Goal: Find specific page/section: Find specific page/section

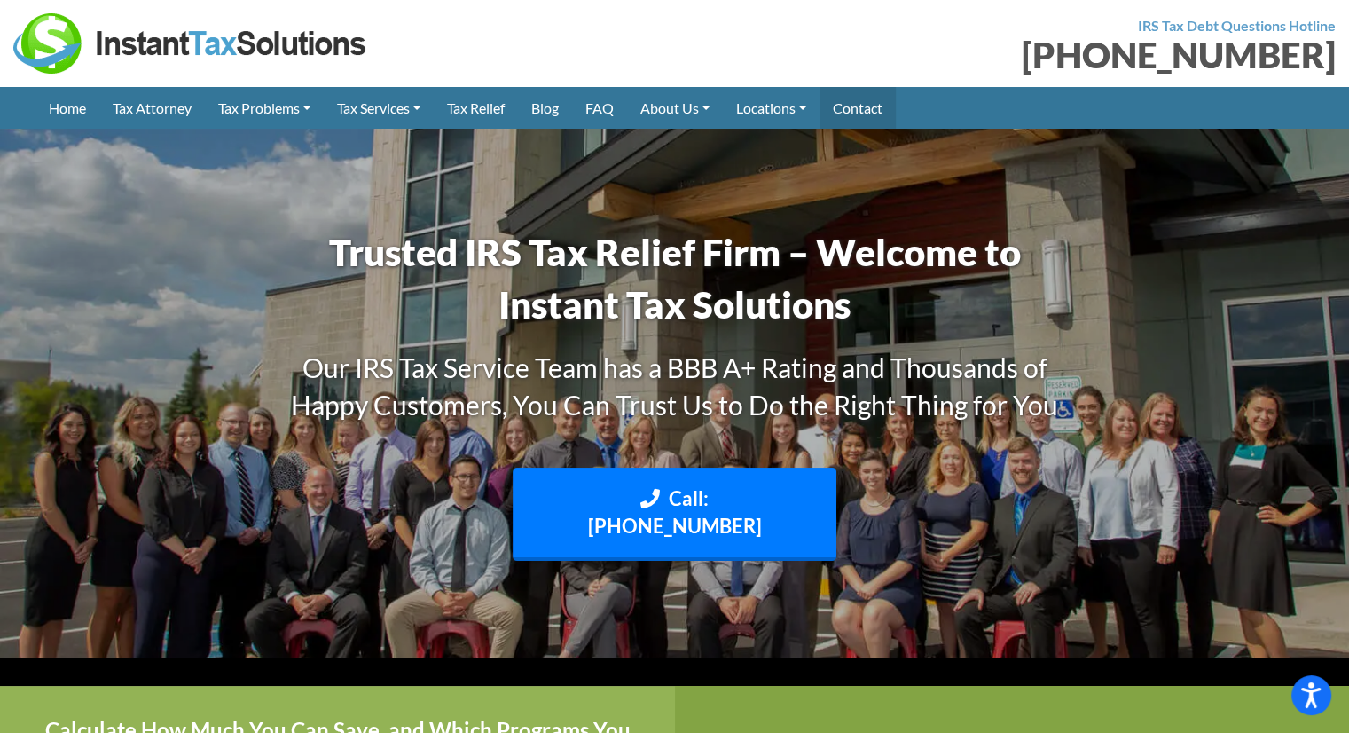
click at [885, 106] on link "Contact" at bounding box center [858, 108] width 76 height 42
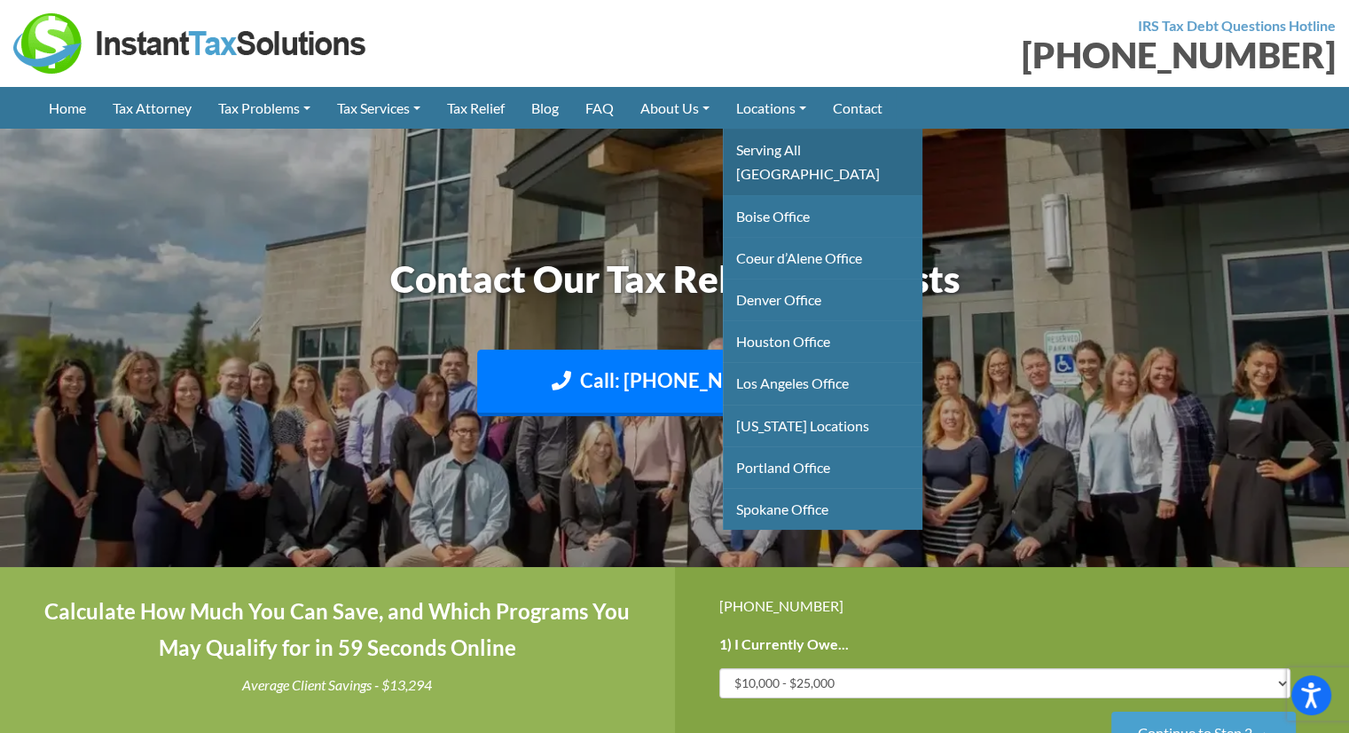
click at [796, 155] on link "Serving All [GEOGRAPHIC_DATA]" at bounding box center [823, 162] width 200 height 66
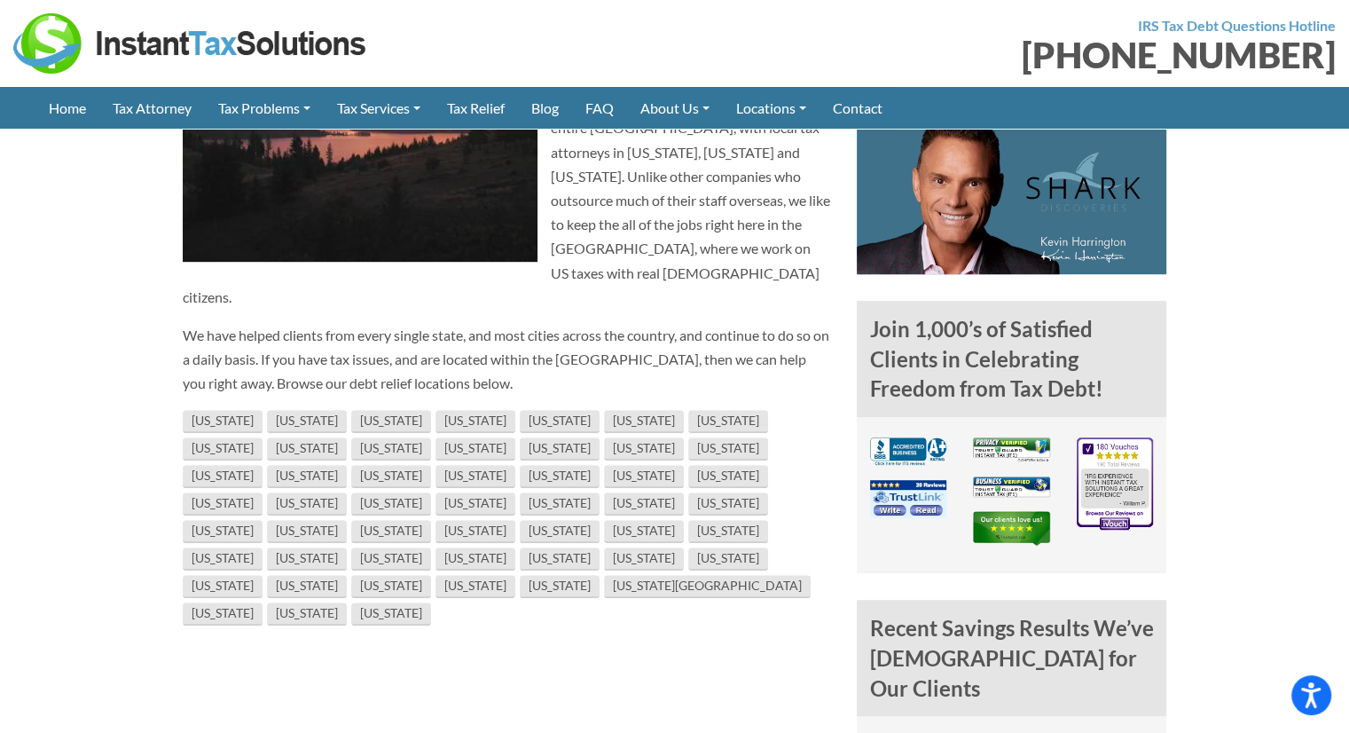
scroll to position [976, 0]
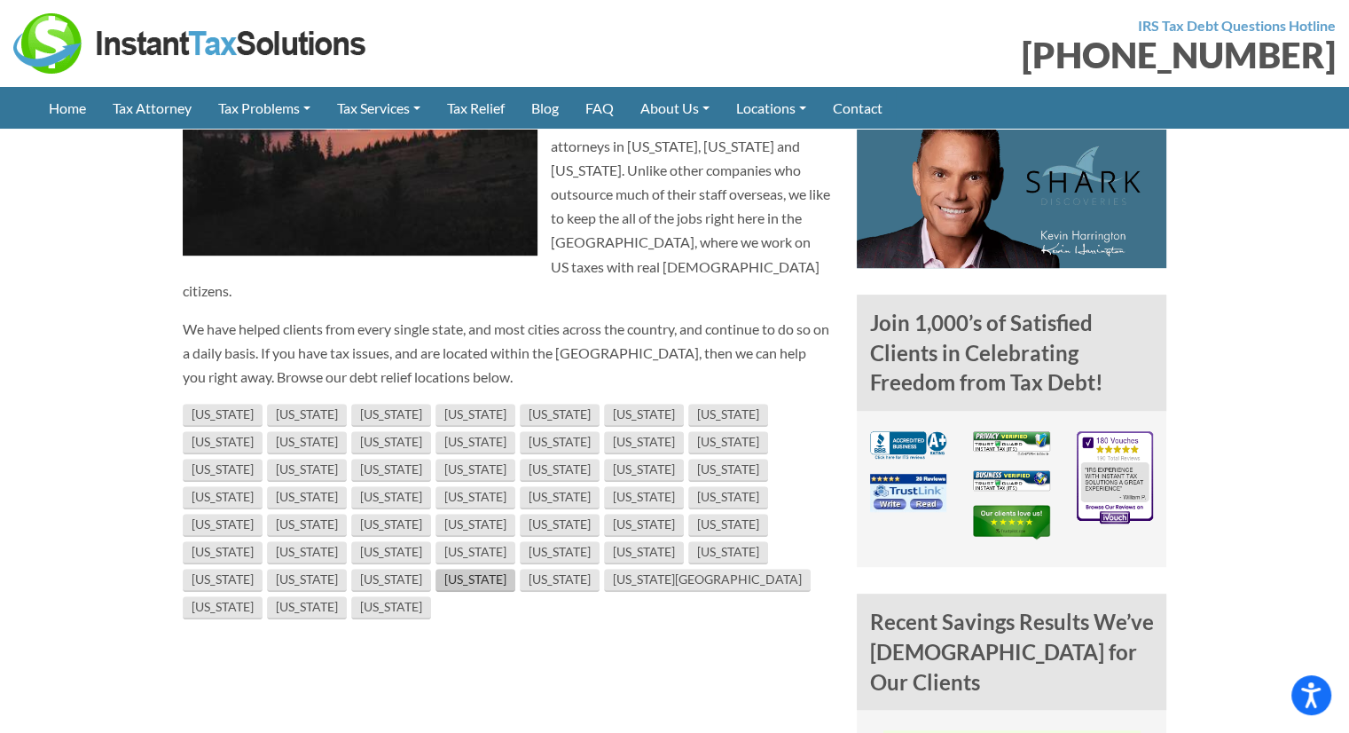
click at [446, 569] on link "[US_STATE]" at bounding box center [476, 580] width 80 height 23
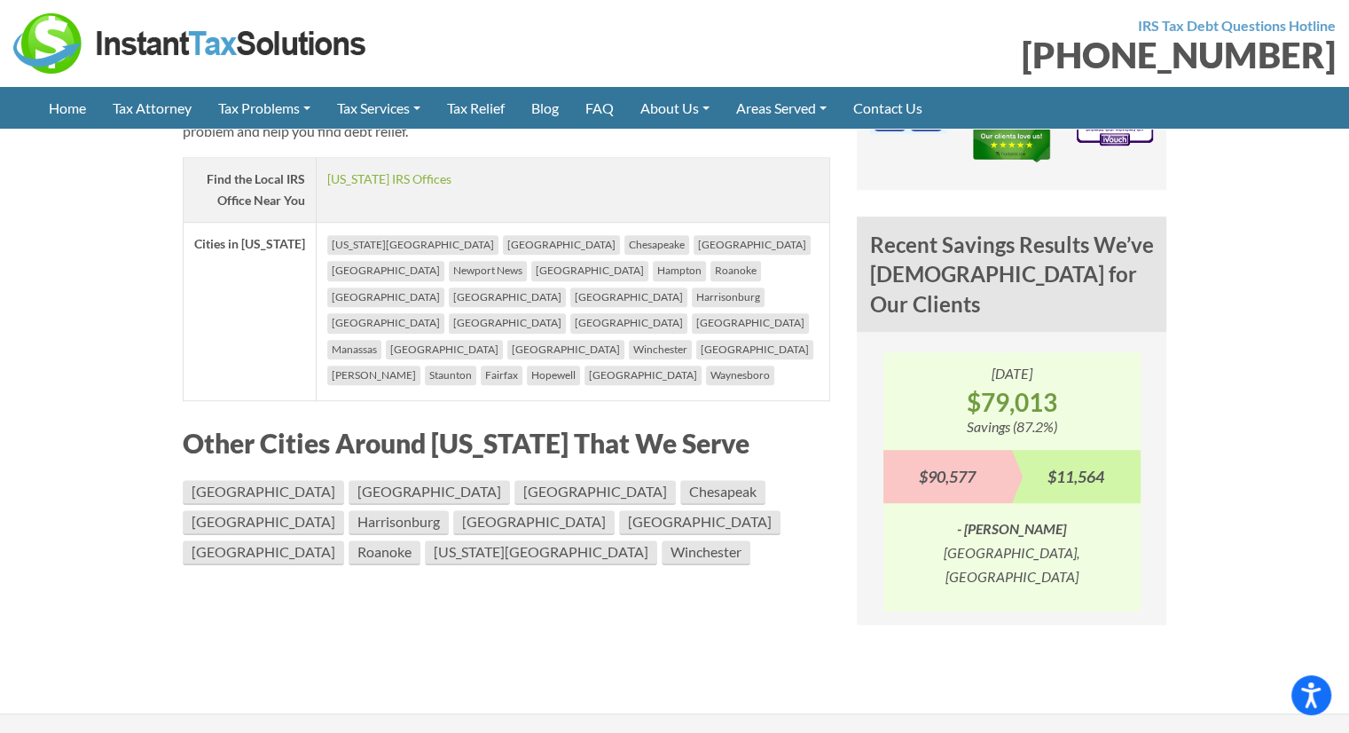
scroll to position [1153, 0]
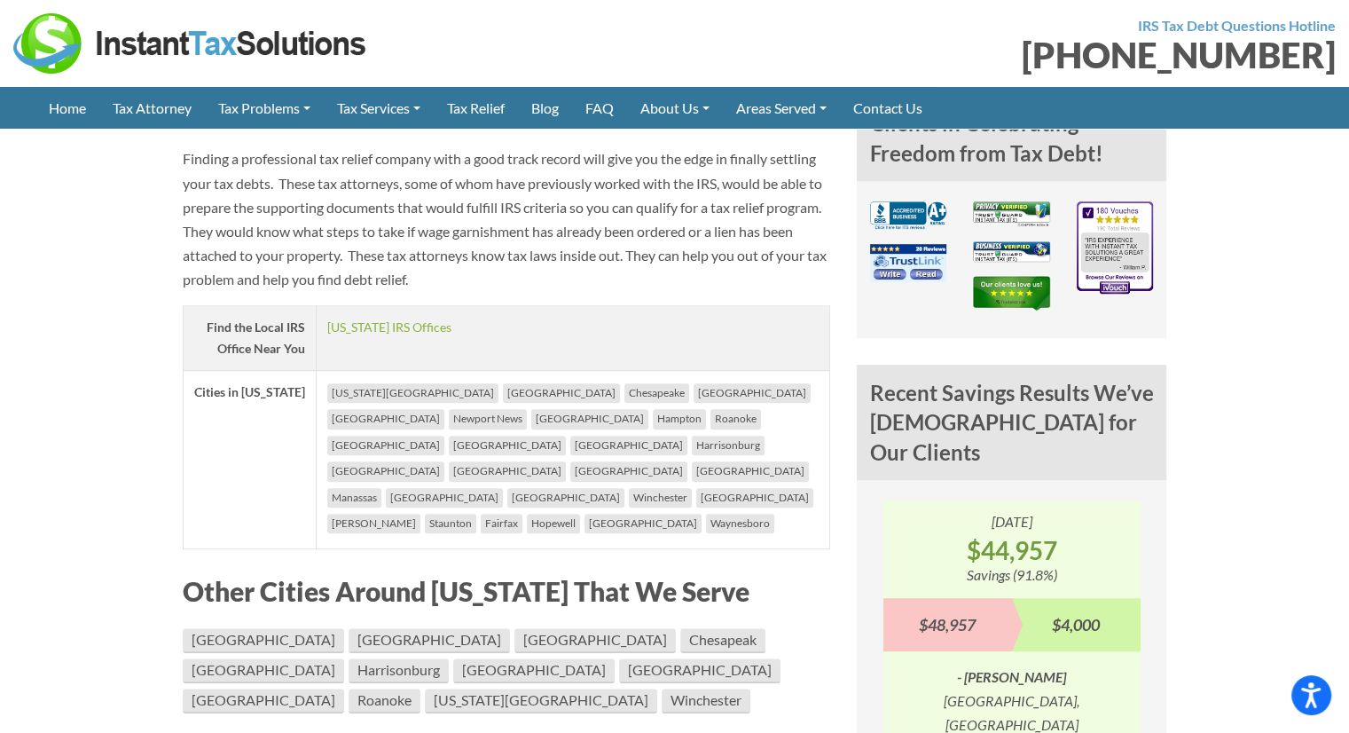
click at [444, 409] on li "[GEOGRAPHIC_DATA]" at bounding box center [385, 419] width 117 height 20
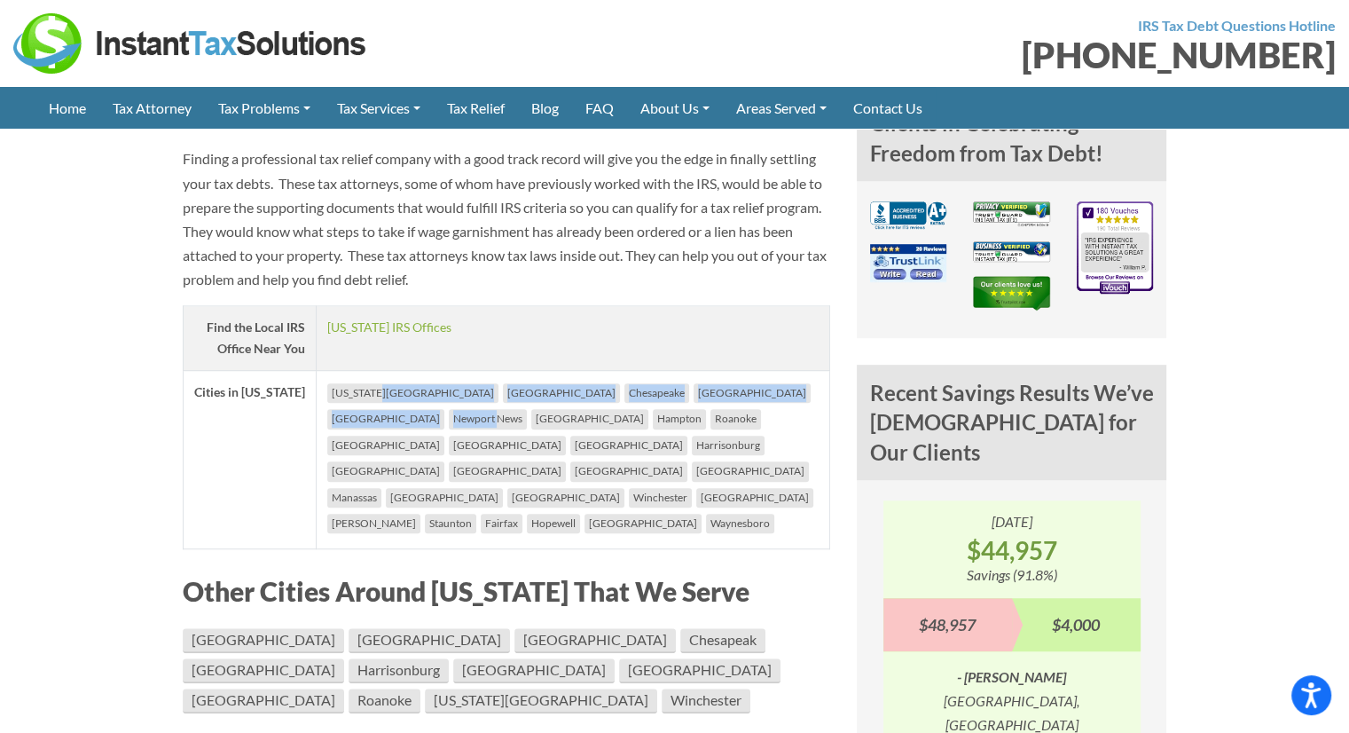
click at [444, 409] on li "[GEOGRAPHIC_DATA]" at bounding box center [385, 419] width 117 height 20
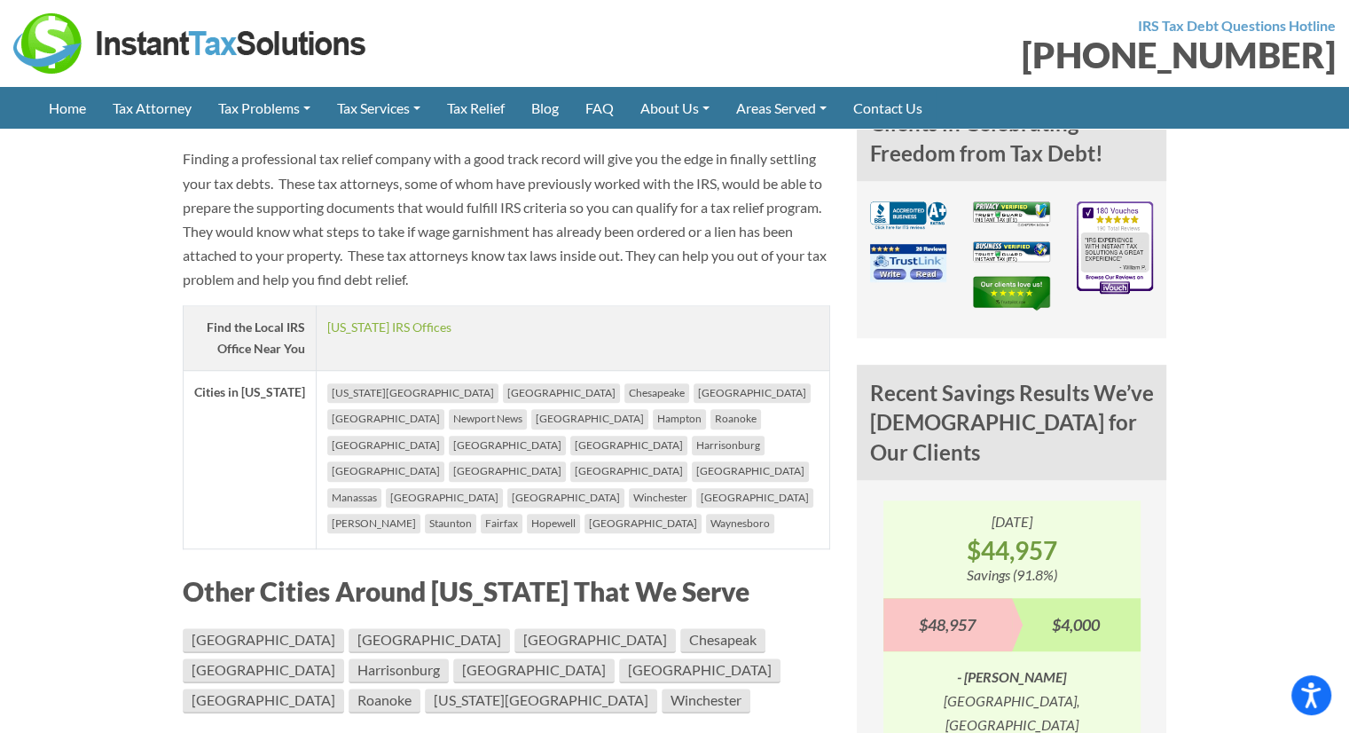
click at [444, 409] on li "[GEOGRAPHIC_DATA]" at bounding box center [385, 419] width 117 height 20
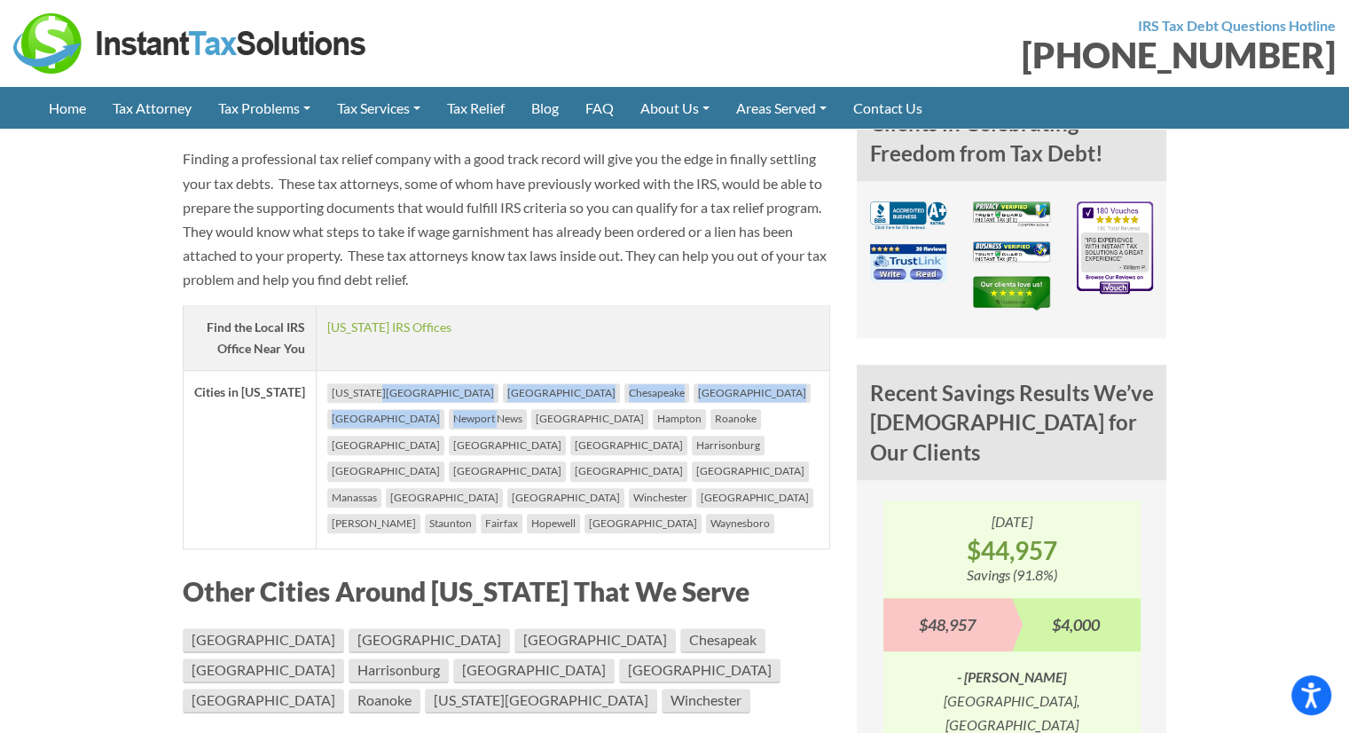
click at [444, 409] on li "[GEOGRAPHIC_DATA]" at bounding box center [385, 419] width 117 height 20
click at [444, 409] on li "Richmond" at bounding box center [385, 419] width 117 height 20
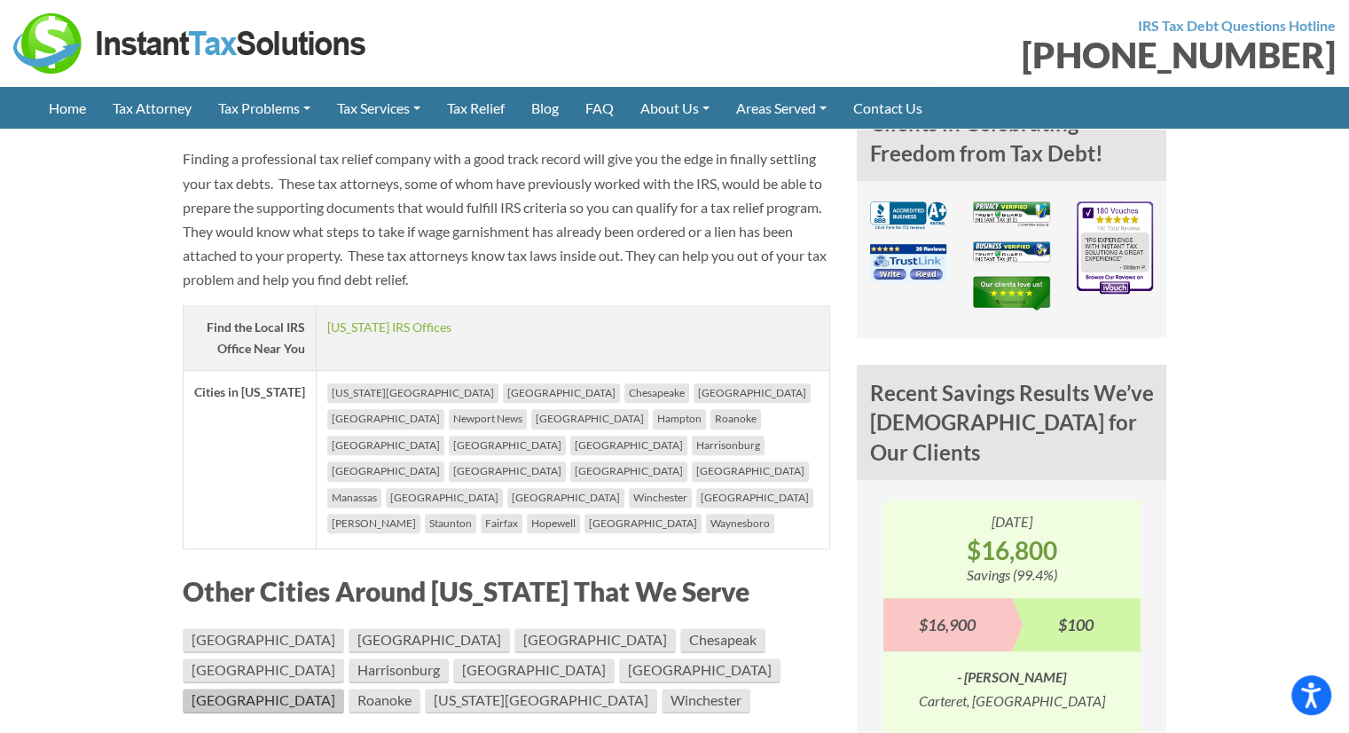
click at [344, 688] on link "Richmond" at bounding box center [263, 700] width 161 height 25
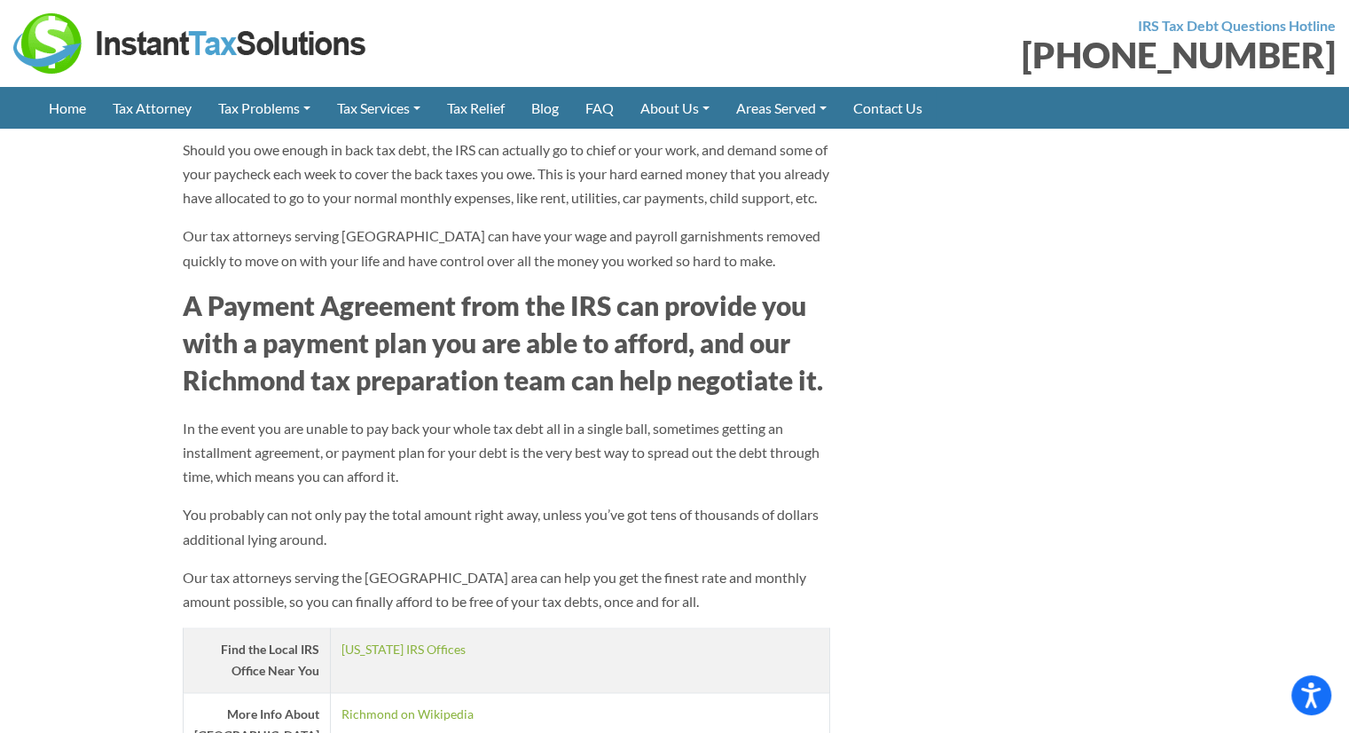
scroll to position [2129, 0]
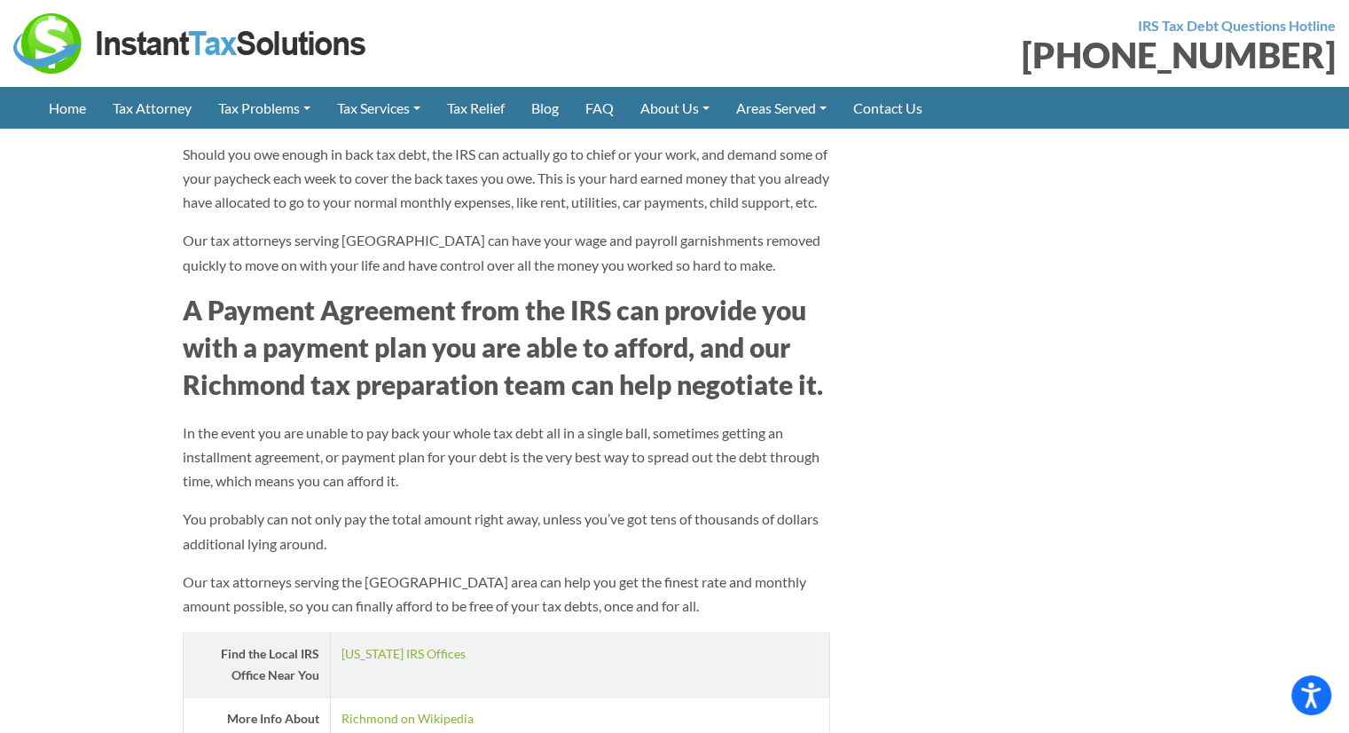
drag, startPoint x: 734, startPoint y: 480, endPoint x: 726, endPoint y: 462, distance: 19.5
click at [734, 473] on p "In the event you are unable to pay back your whole tax debt all in a single bal…" at bounding box center [507, 456] width 648 height 73
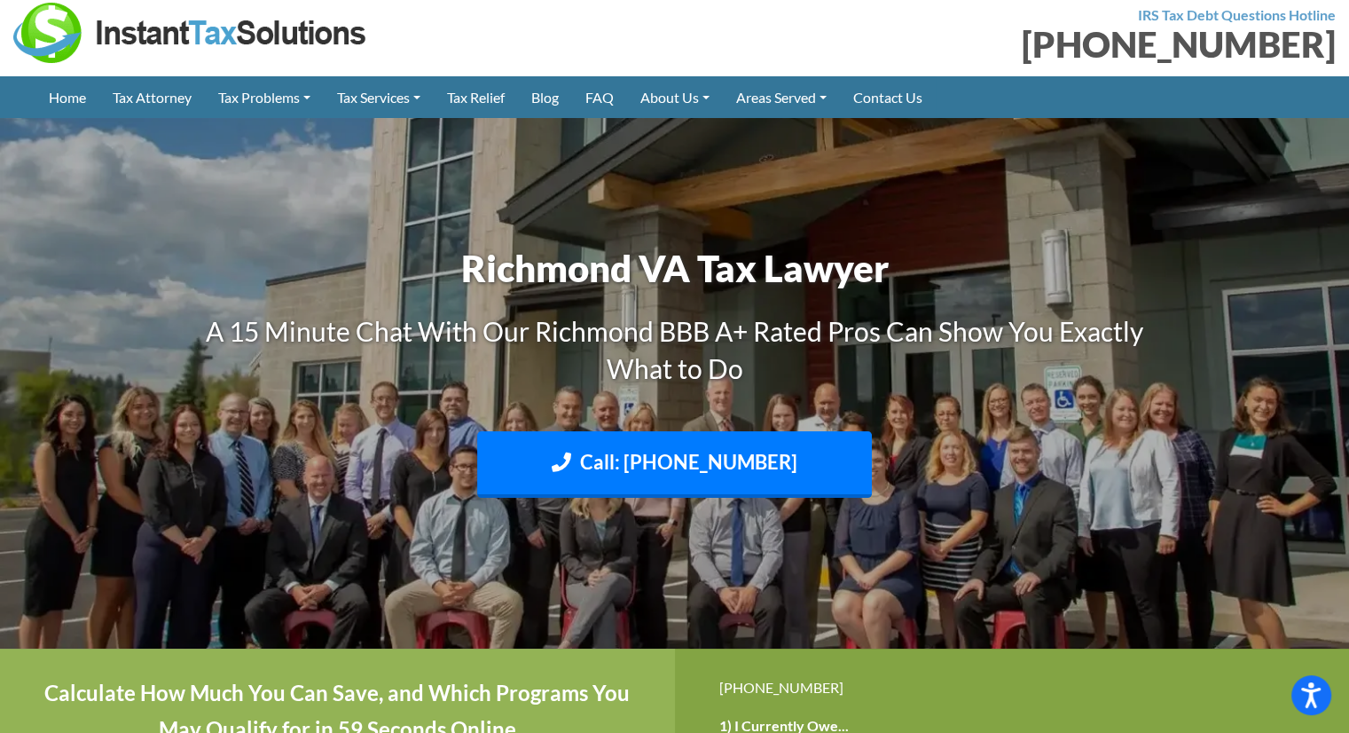
scroll to position [0, 0]
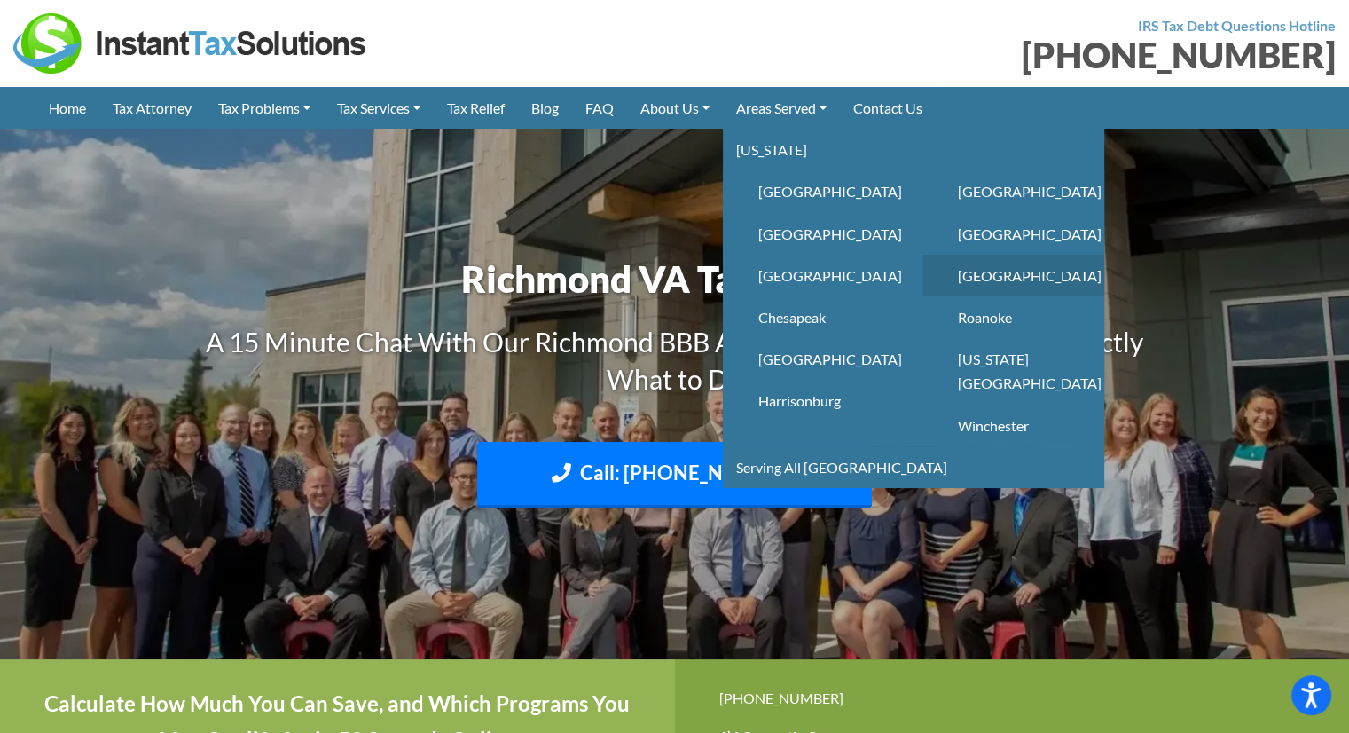
click at [1013, 276] on link "Richmond" at bounding box center [1014, 276] width 182 height 42
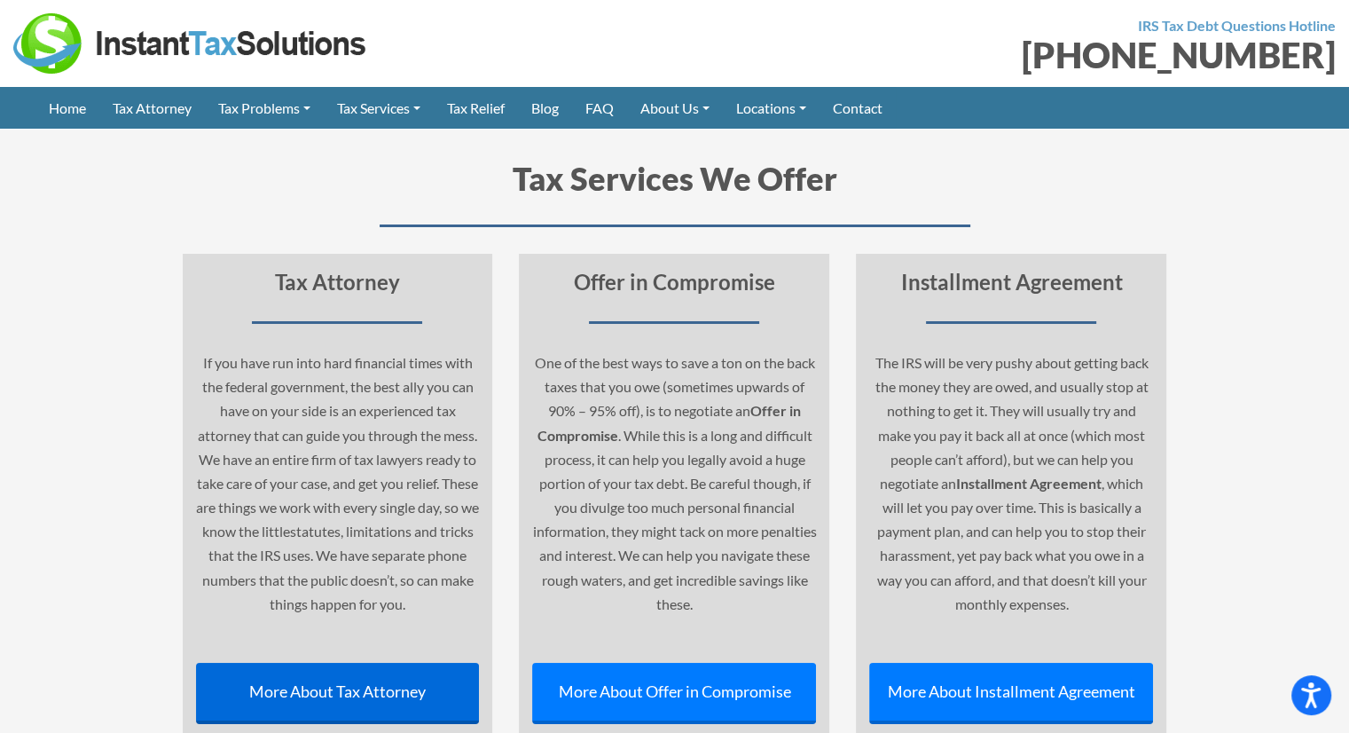
scroll to position [6830, 0]
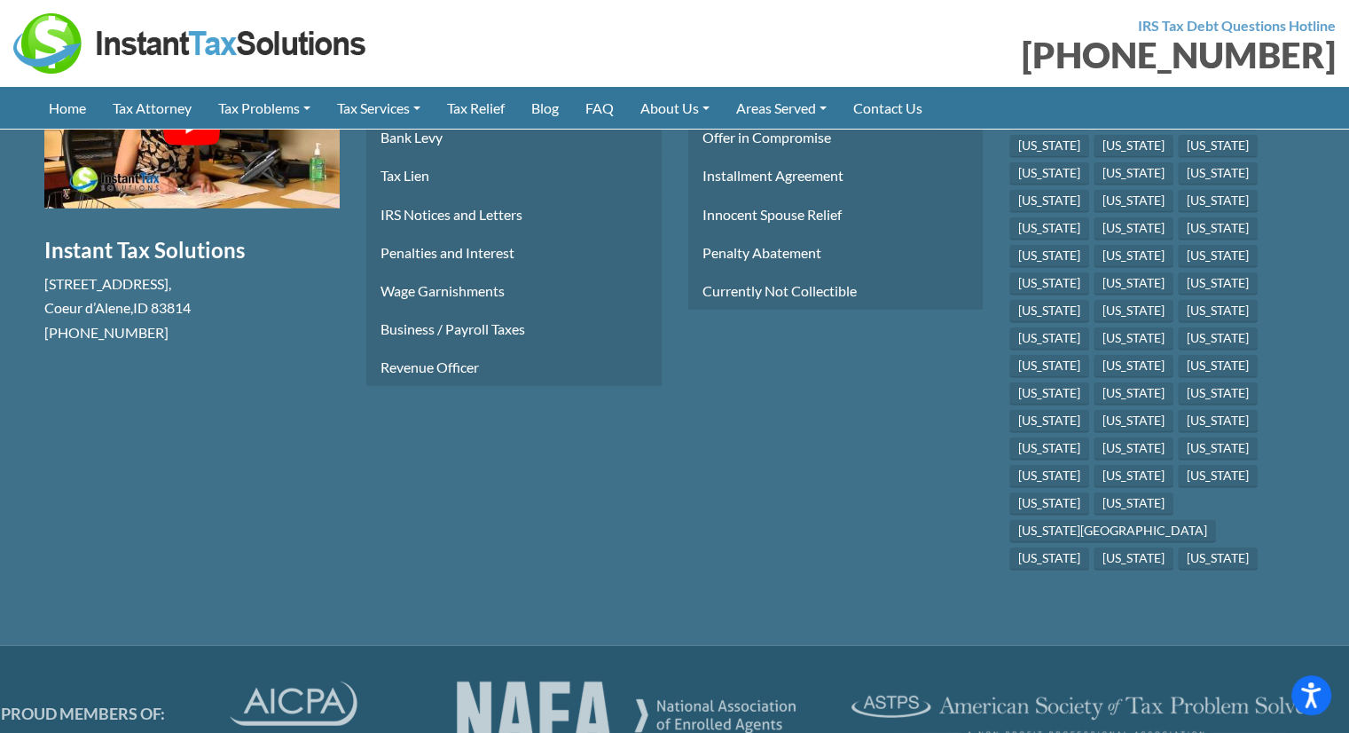
scroll to position [4936, 0]
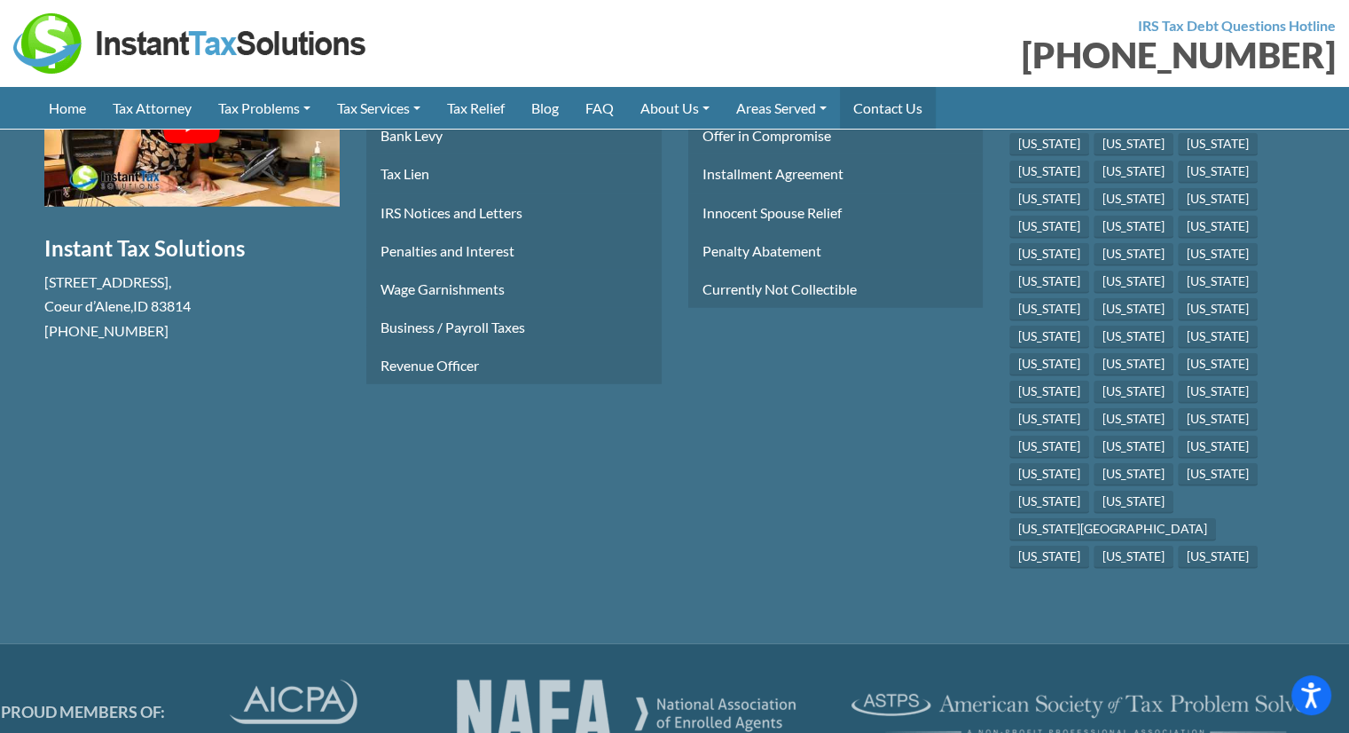
click at [913, 118] on link "Contact Us" at bounding box center [888, 108] width 96 height 42
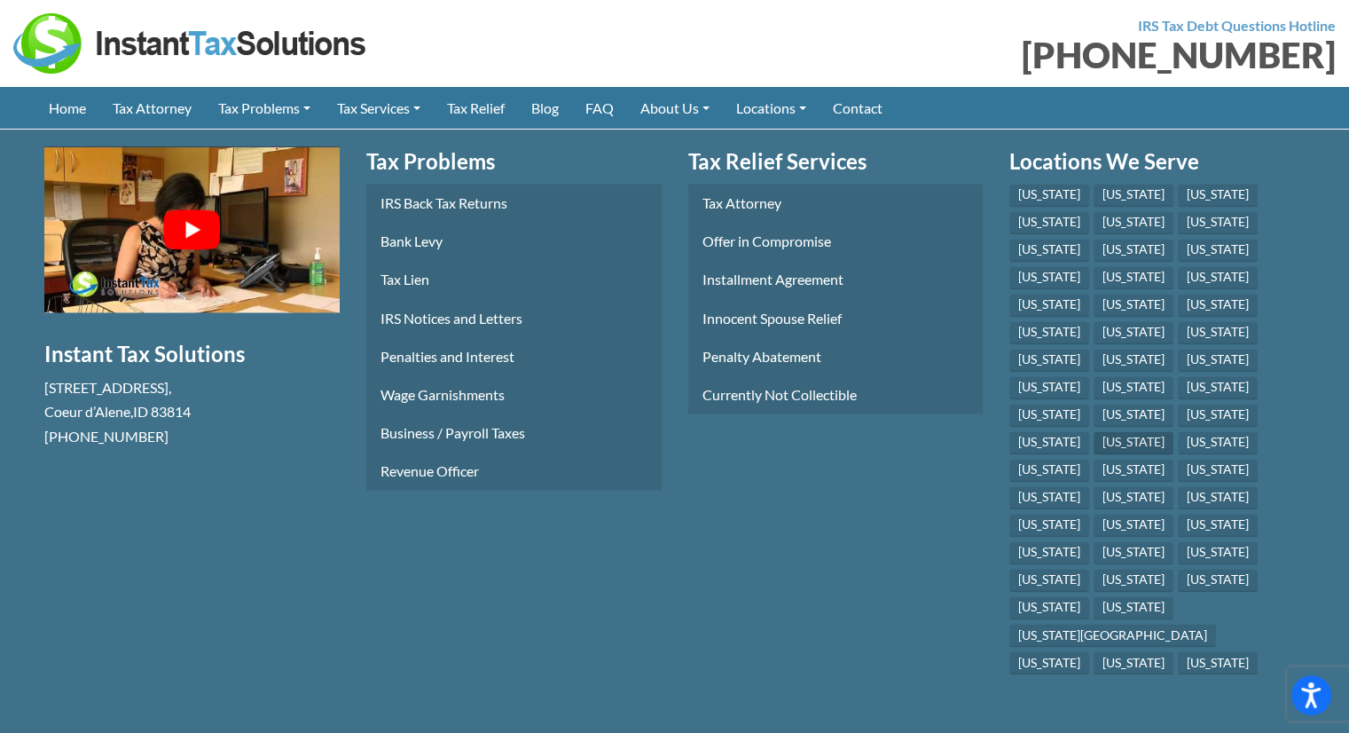
scroll to position [2777, 0]
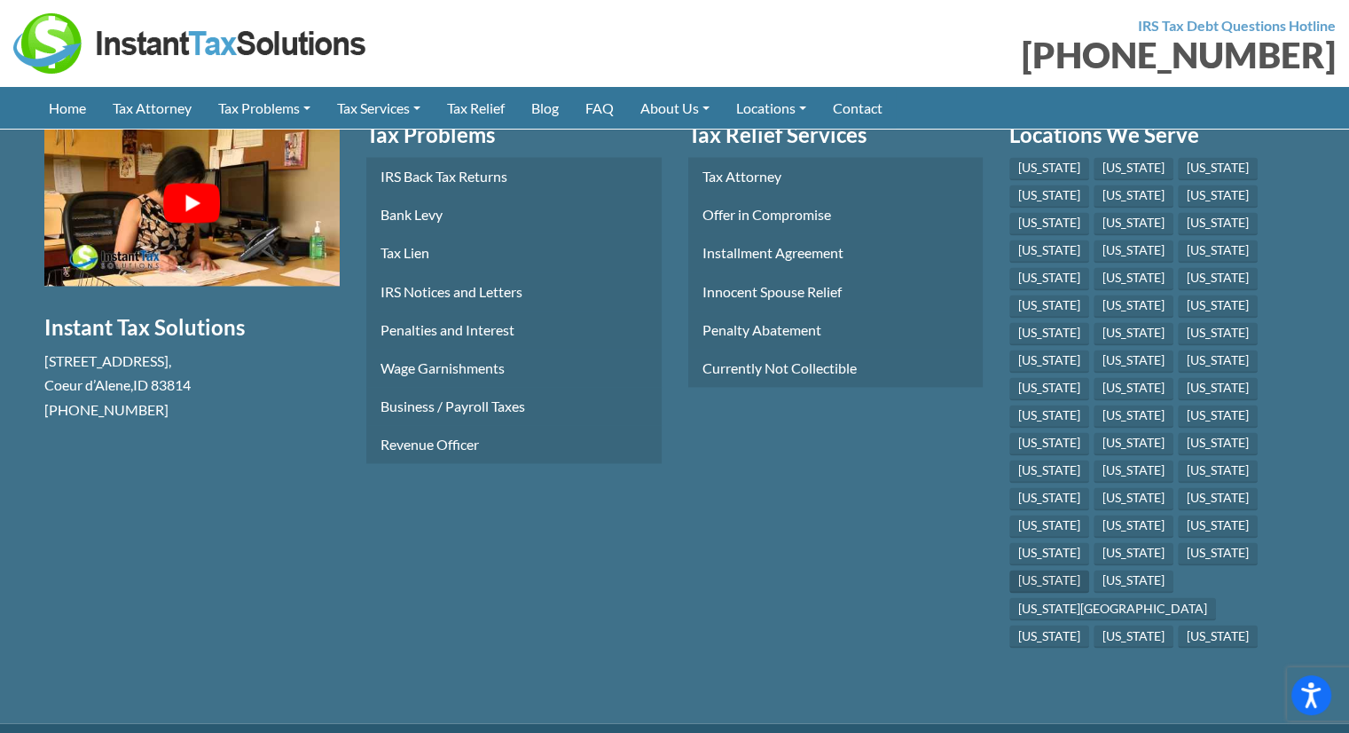
click at [1050, 569] on link "[US_STATE]" at bounding box center [1049, 580] width 80 height 23
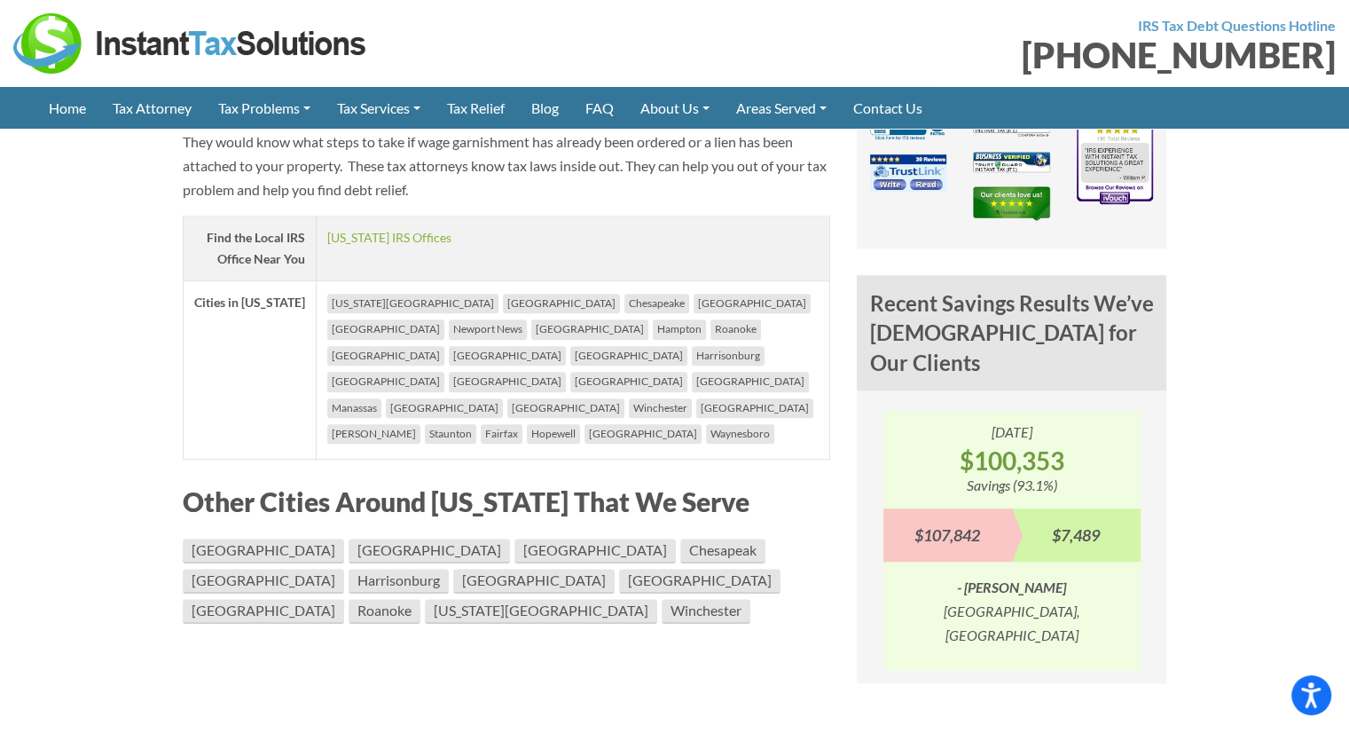
scroll to position [1242, 0]
click at [444, 320] on li "[GEOGRAPHIC_DATA]" at bounding box center [385, 330] width 117 height 20
click at [344, 600] on link "[GEOGRAPHIC_DATA]" at bounding box center [263, 612] width 161 height 25
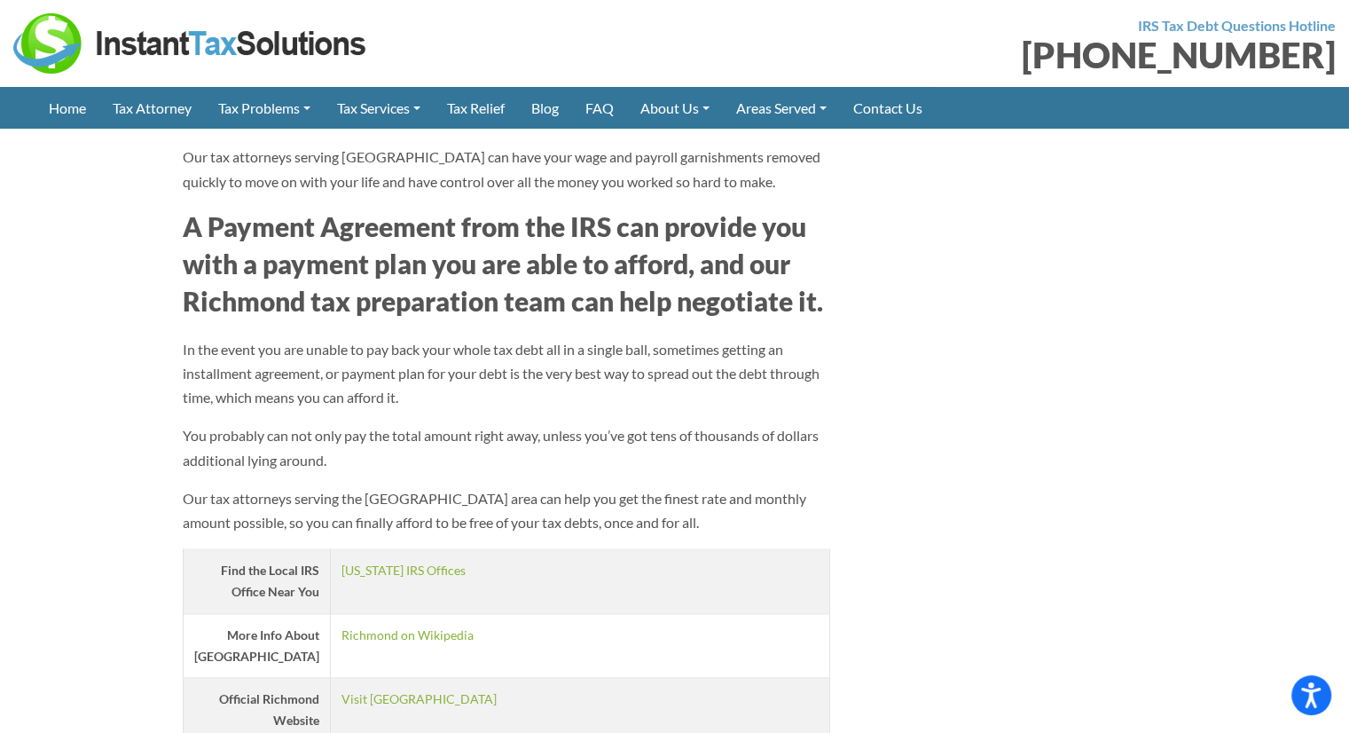
scroll to position [2306, 0]
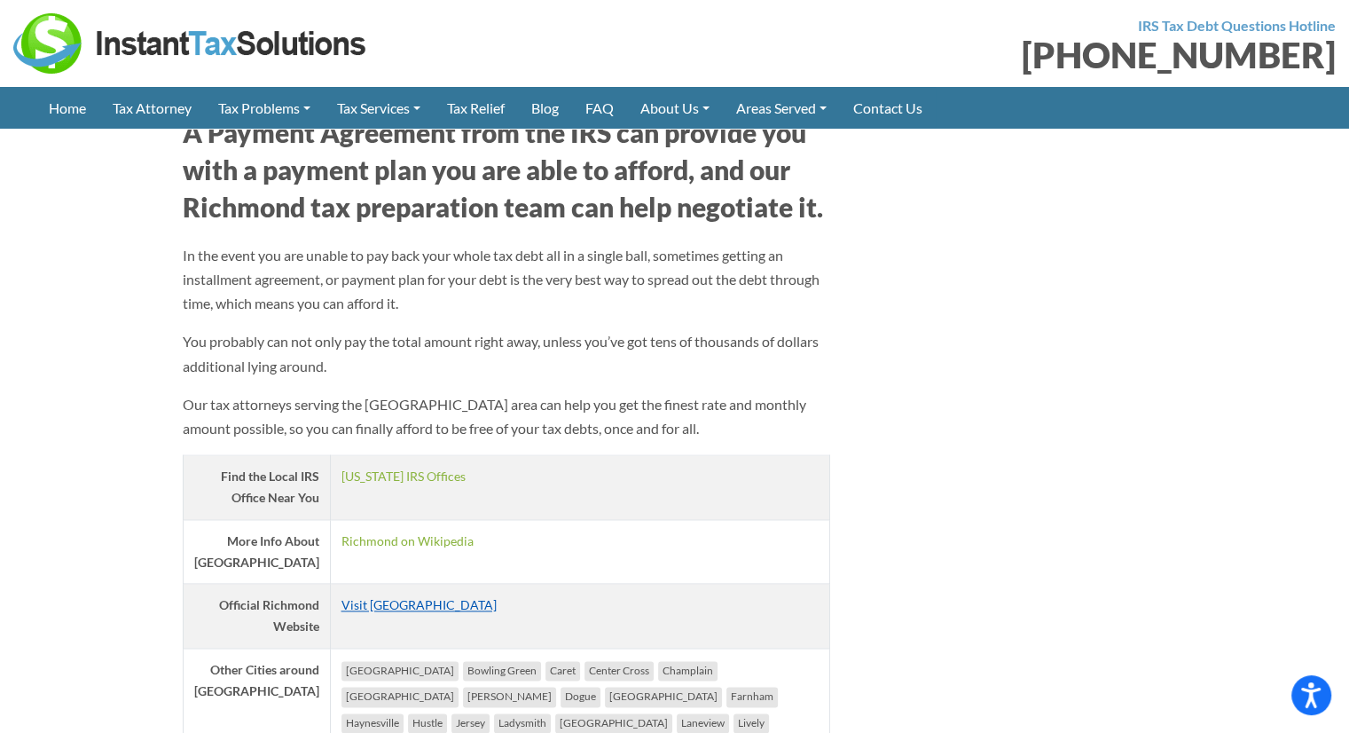
click at [377, 603] on link "Visit [GEOGRAPHIC_DATA]" at bounding box center [419, 604] width 155 height 15
